Goal: Transaction & Acquisition: Purchase product/service

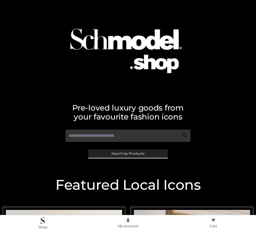
click at [128, 154] on span "Search by Products" at bounding box center [128, 153] width 33 height 3
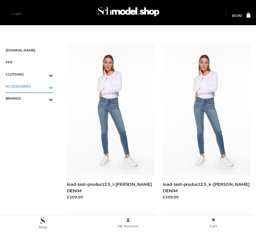
click at [43, 86] on icon "Toggle Submenu" at bounding box center [21, 87] width 63 height 6
click at [32, 110] on span "JEWELRY" at bounding box center [32, 110] width 42 height 6
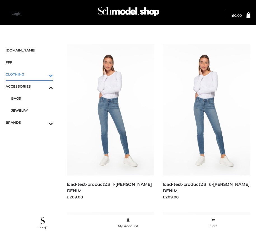
click at [43, 74] on icon "Toggle Submenu" at bounding box center [21, 75] width 63 height 6
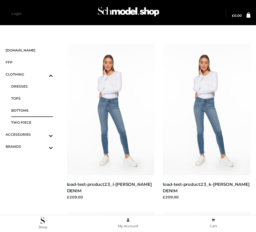
click at [32, 110] on span "BOTTOMS" at bounding box center [32, 110] width 42 height 6
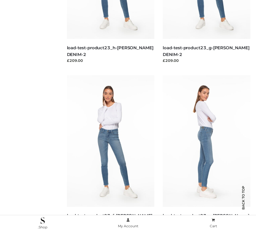
click at [206, 154] on img at bounding box center [207, 140] width 88 height 131
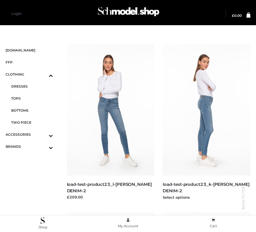
click at [206, 122] on img at bounding box center [207, 109] width 88 height 131
